Goal: Transaction & Acquisition: Purchase product/service

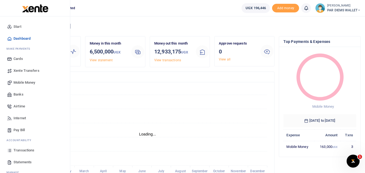
click at [19, 83] on span "Mobile Money" at bounding box center [25, 82] width 22 height 5
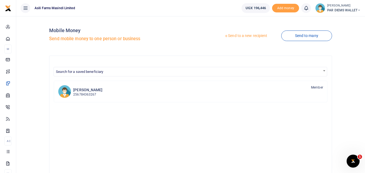
click at [244, 34] on link "Send to a new recipient" at bounding box center [245, 36] width 71 height 10
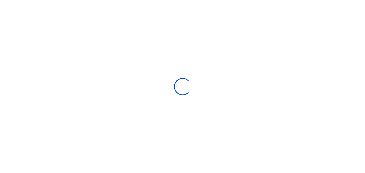
select select "Loading bundles"
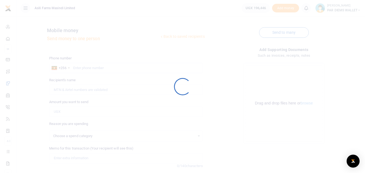
select select
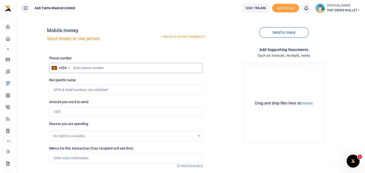
click at [92, 69] on input "text" at bounding box center [125, 68] width 153 height 10
type input "781369760"
type input "[PERSON_NAME]"
type input "781369760"
click at [62, 115] on input "Amount you want to send" at bounding box center [125, 112] width 153 height 10
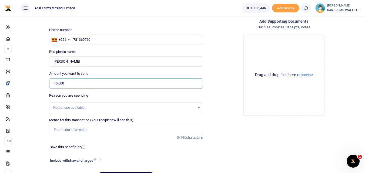
scroll to position [34, 0]
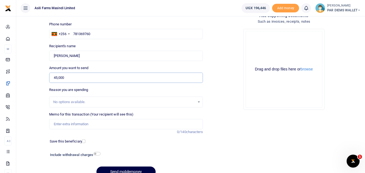
type input "45,000"
click at [67, 127] on input "Memo for this transaction (Your recipient will see this)" at bounding box center [125, 124] width 153 height 10
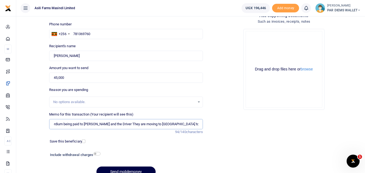
scroll to position [0, 5]
type input "Perdium being paid to John Mwesigwa and the Driver They are moving to Kilak to …"
click at [257, 35] on div "Drag and drop files here or browse Powered by Uppy" at bounding box center [284, 69] width 77 height 77
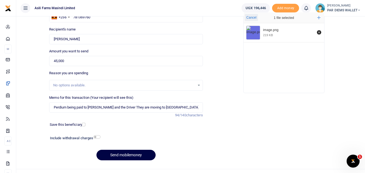
scroll to position [50, 0]
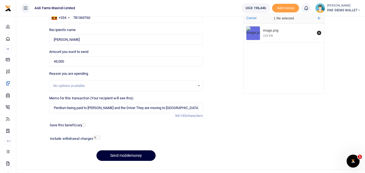
click at [129, 154] on button "Send mobilemoney" at bounding box center [125, 155] width 59 height 11
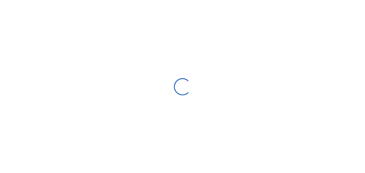
scroll to position [50, 0]
select select "Loading bundles"
select select
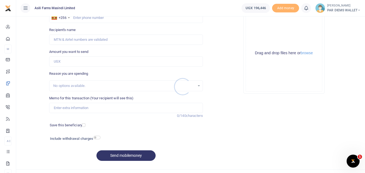
scroll to position [0, 0]
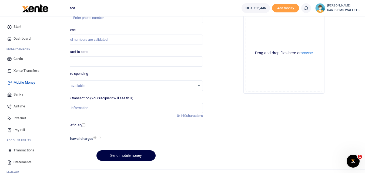
click at [10, 150] on icon at bounding box center [9, 150] width 5 height 5
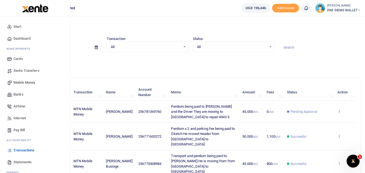
click at [20, 84] on span "Mobile Money" at bounding box center [25, 82] width 22 height 5
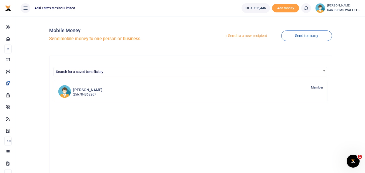
click at [239, 34] on link "Send to a new recipient" at bounding box center [245, 36] width 71 height 10
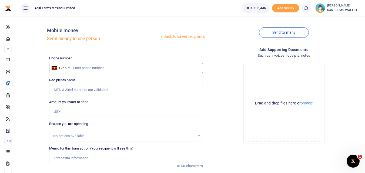
click at [83, 66] on input "text" at bounding box center [125, 68] width 153 height 10
type input "772734474"
type input "[PERSON_NAME]"
type input "772734474"
click at [69, 108] on input "Amount you want to send" at bounding box center [125, 112] width 153 height 10
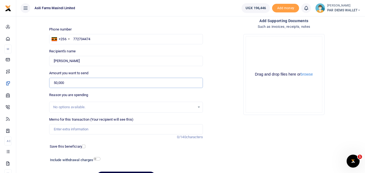
scroll to position [46, 0]
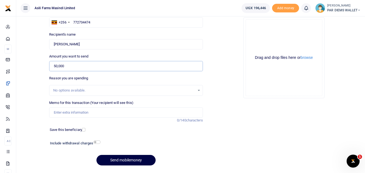
type input "50,000"
click at [83, 114] on input "Memo for this transaction (Your recipient will see this)" at bounding box center [125, 113] width 153 height 10
type input "Lunch for a team of 5 people at [GEOGRAPHIC_DATA] as per the attached email"
click at [272, 44] on div "Drag and drop files here or browse Powered by Uppy" at bounding box center [284, 57] width 77 height 77
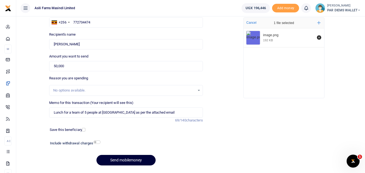
click at [119, 161] on button "Send mobilemoney" at bounding box center [125, 160] width 59 height 11
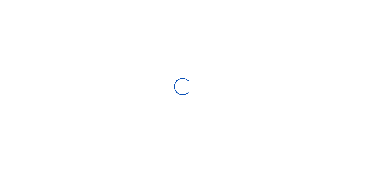
select select
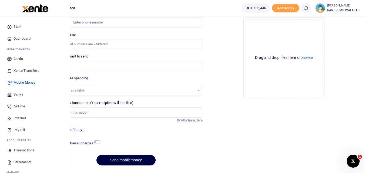
click at [9, 153] on icon at bounding box center [9, 150] width 5 height 5
